Goal: Task Accomplishment & Management: Manage account settings

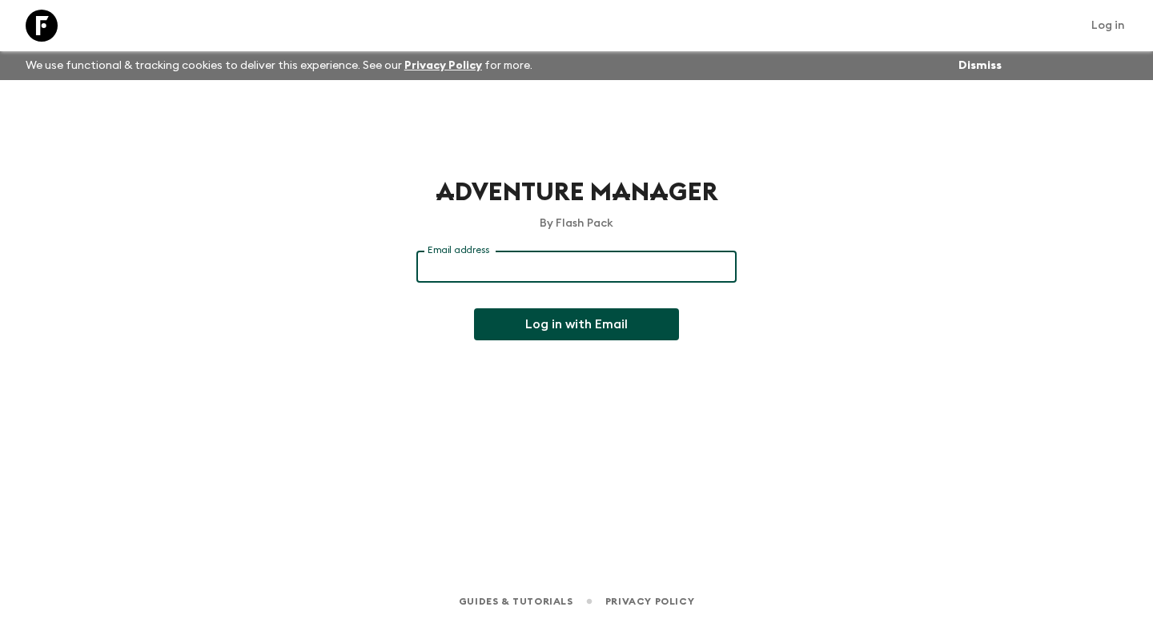
click at [529, 261] on input "Email address" at bounding box center [576, 267] width 320 height 32
type input "[PERSON_NAME][EMAIL_ADDRESS][DOMAIN_NAME]"
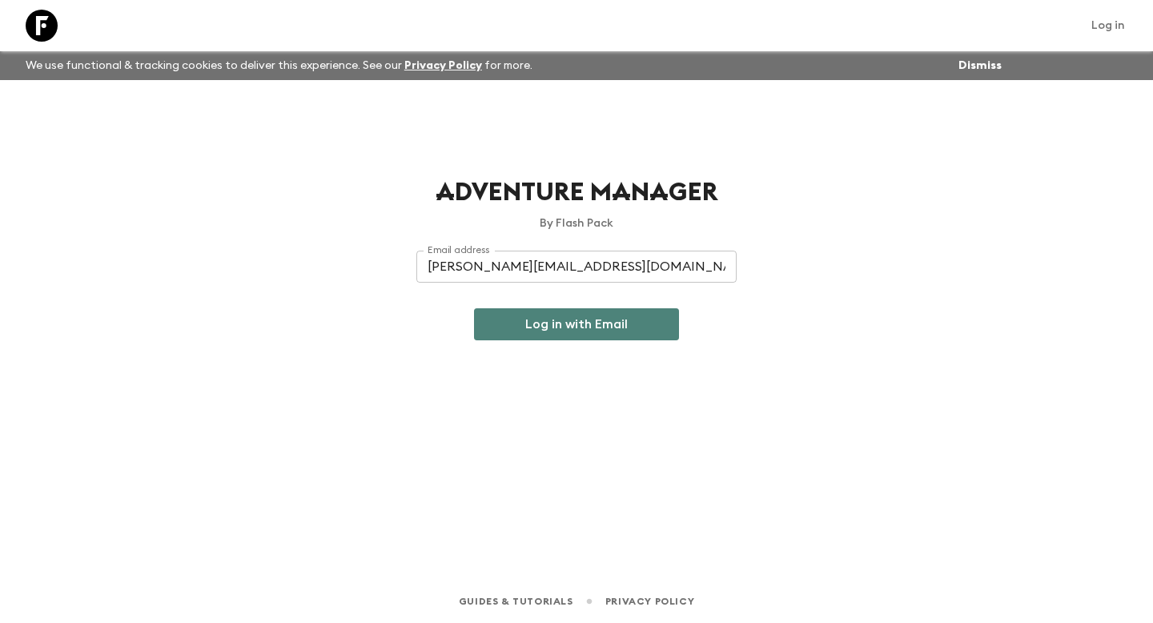
click at [536, 325] on button "Log in with Email" at bounding box center [576, 324] width 205 height 32
